Goal: Transaction & Acquisition: Purchase product/service

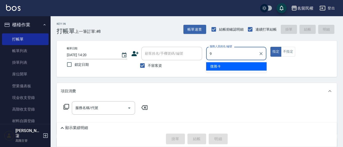
type input "微雅-9"
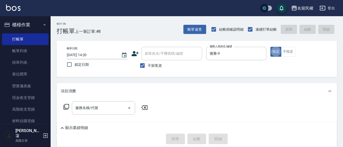
type button "true"
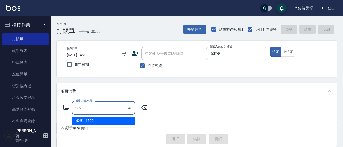
type input "燙髮(302)"
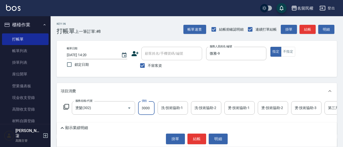
type input "3000"
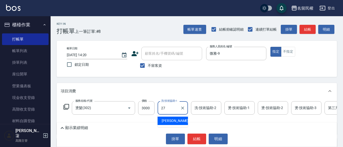
type input "[PERSON_NAME]-27"
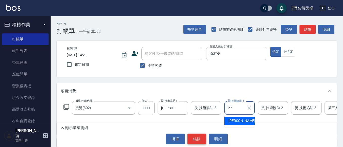
type input "[PERSON_NAME]-27"
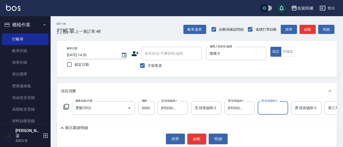
click at [197, 134] on button "結帳" at bounding box center [197, 139] width 19 height 11
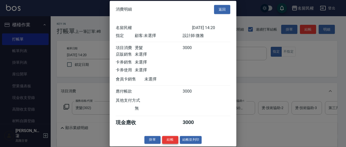
scroll to position [7, 0]
click at [170, 140] on button "結帳" at bounding box center [170, 140] width 16 height 8
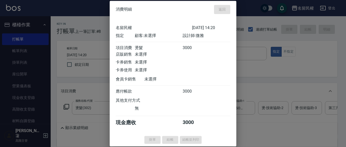
type input "[DATE] 16:41"
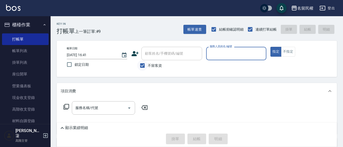
drag, startPoint x: 140, startPoint y: 66, endPoint x: 146, endPoint y: 65, distance: 5.6
click at [140, 66] on input "不留客資" at bounding box center [142, 65] width 11 height 11
checkbox input "false"
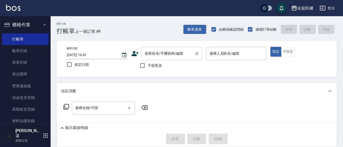
click at [170, 53] on input "顧客姓名/手機號碼/編號" at bounding box center [168, 53] width 49 height 9
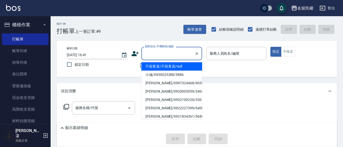
click at [134, 52] on icon at bounding box center [135, 53] width 7 height 5
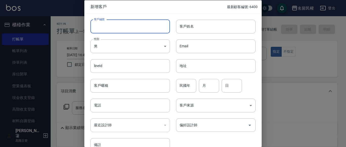
click at [134, 28] on input "客戶編號" at bounding box center [130, 27] width 80 height 14
type input "[PERSON_NAME]"
click at [143, 28] on input "[PERSON_NAME]" at bounding box center [124, 27] width 68 height 14
click at [99, 27] on input "[PERSON_NAME]" at bounding box center [124, 27] width 68 height 14
drag, startPoint x: 91, startPoint y: 27, endPoint x: 108, endPoint y: 28, distance: 17.3
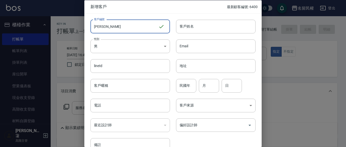
click at [108, 28] on input "[PERSON_NAME]" at bounding box center [124, 27] width 68 height 14
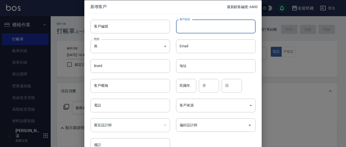
click at [184, 28] on input "客戶姓名" at bounding box center [216, 27] width 80 height 14
paste input "[PERSON_NAME]"
type input "[PERSON_NAME]"
click at [127, 26] on input "客戶編號" at bounding box center [130, 27] width 80 height 14
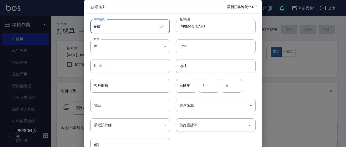
type input "6401"
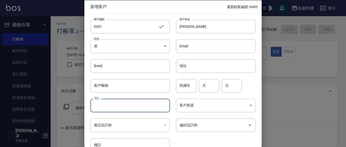
click at [140, 108] on input "電話" at bounding box center [130, 106] width 80 height 14
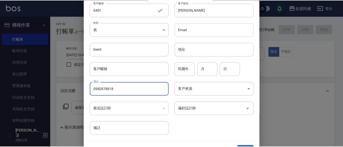
scroll to position [25, 0]
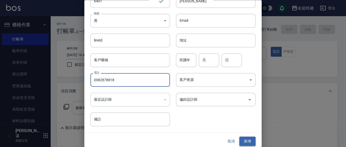
type input "0982878818"
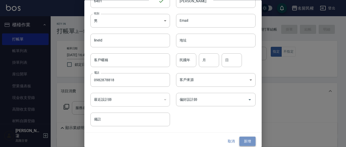
click at [241, 143] on button "新增" at bounding box center [247, 141] width 16 height 9
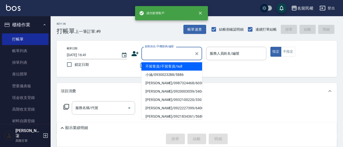
click at [159, 55] on input "顧客姓名/手機號碼/編號" at bounding box center [168, 53] width 49 height 9
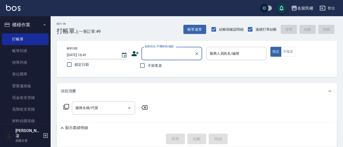
paste input "[PERSON_NAME]"
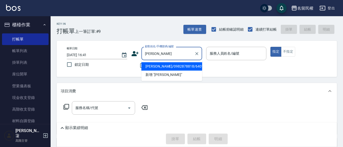
click at [167, 66] on li "[PERSON_NAME]/0982878818/6401" at bounding box center [172, 66] width 61 height 8
type input "[PERSON_NAME]/0982878818/6401"
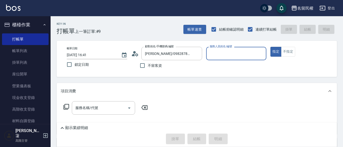
click at [232, 53] on input "服務人員姓名/編號" at bounding box center [237, 53] width 56 height 9
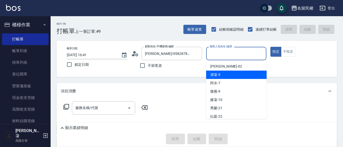
click at [217, 73] on span "瀞蓤 -5" at bounding box center [215, 74] width 10 height 5
type input "瀞蓤-5"
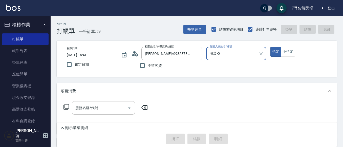
click at [108, 105] on input "服務名稱/代號" at bounding box center [99, 108] width 51 height 9
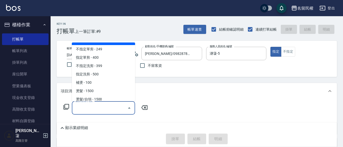
scroll to position [76, 0]
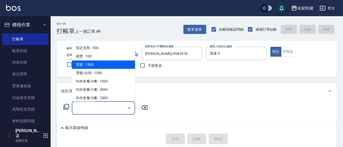
click at [89, 65] on span "燙髮 - 1500" at bounding box center [103, 65] width 63 height 8
type input "燙髮(302)"
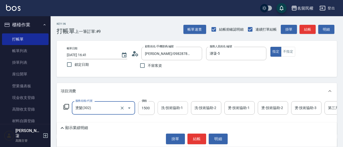
click at [169, 108] on input "洗-技術協助-1" at bounding box center [173, 108] width 26 height 9
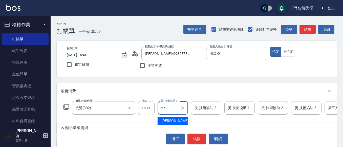
type input "[PERSON_NAME]-27"
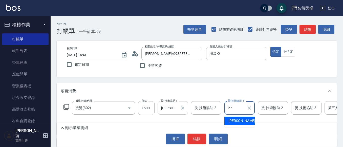
type input "[PERSON_NAME]-27"
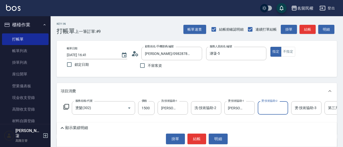
click at [235, 82] on div "Key In 打帳單 上一筆訂單:#9 帳單速查 結帳前確認明細 連續打單結帳 掛單 結帳 明細 帳單日期 [DATE] 16:41 鎖定日期 顧客姓名/手機…" at bounding box center [197, 121] width 293 height 211
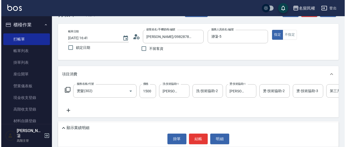
scroll to position [25, 0]
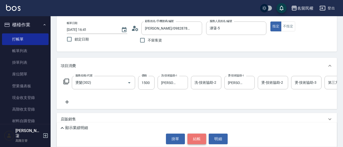
click at [195, 138] on button "結帳" at bounding box center [197, 139] width 19 height 11
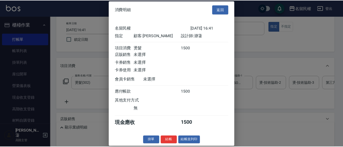
scroll to position [7, 0]
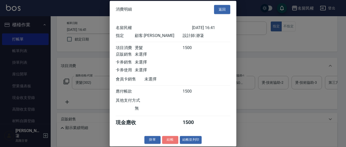
click at [170, 140] on button "結帳" at bounding box center [170, 140] width 16 height 8
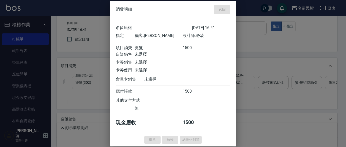
type input "[DATE] 16:56"
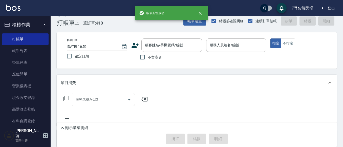
scroll to position [0, 0]
